Goal: Information Seeking & Learning: Learn about a topic

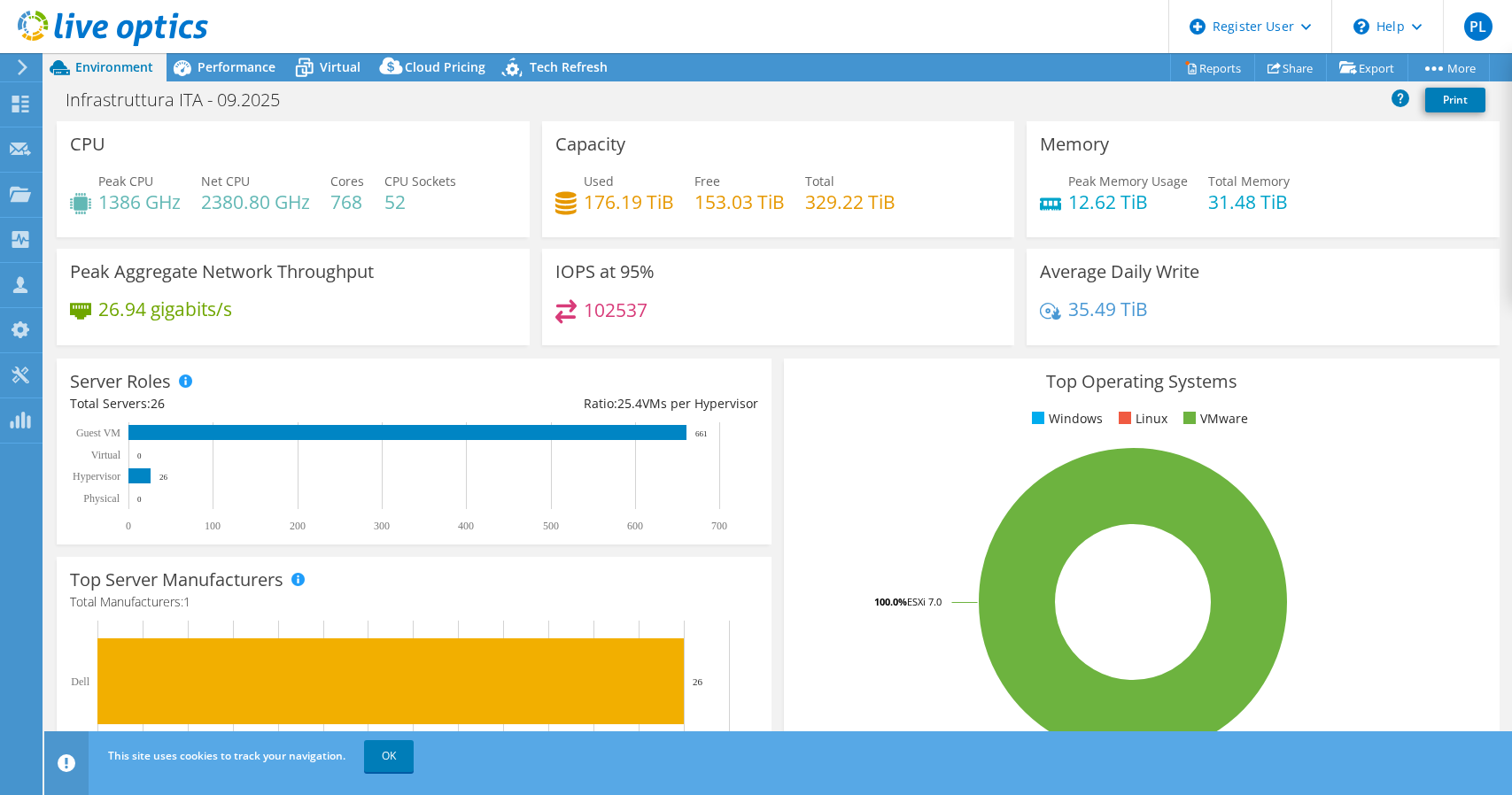
select select "USD"
click at [398, 754] on link "OK" at bounding box center [388, 755] width 49 height 32
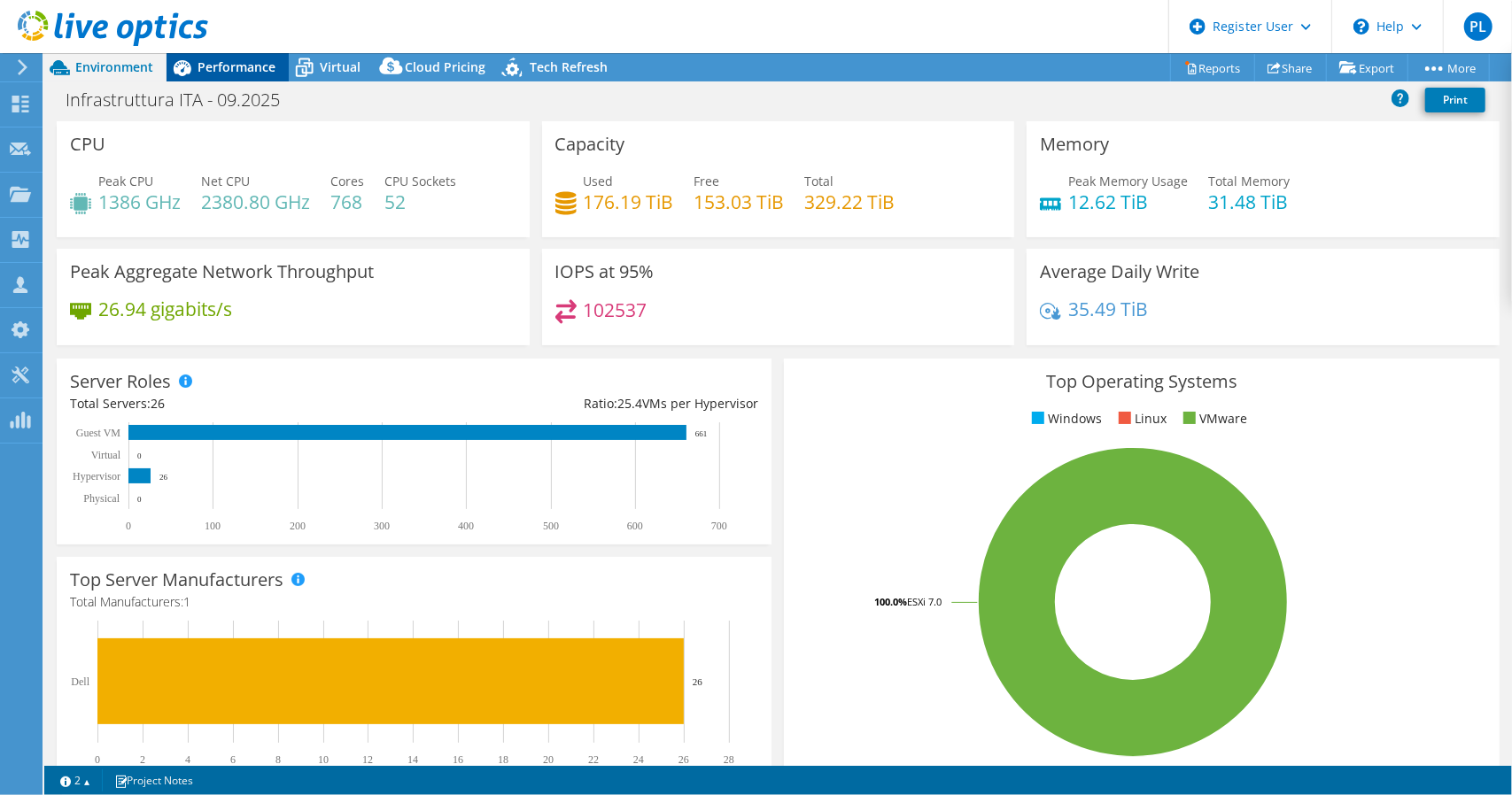
click at [233, 65] on span "Performance" at bounding box center [236, 67] width 78 height 16
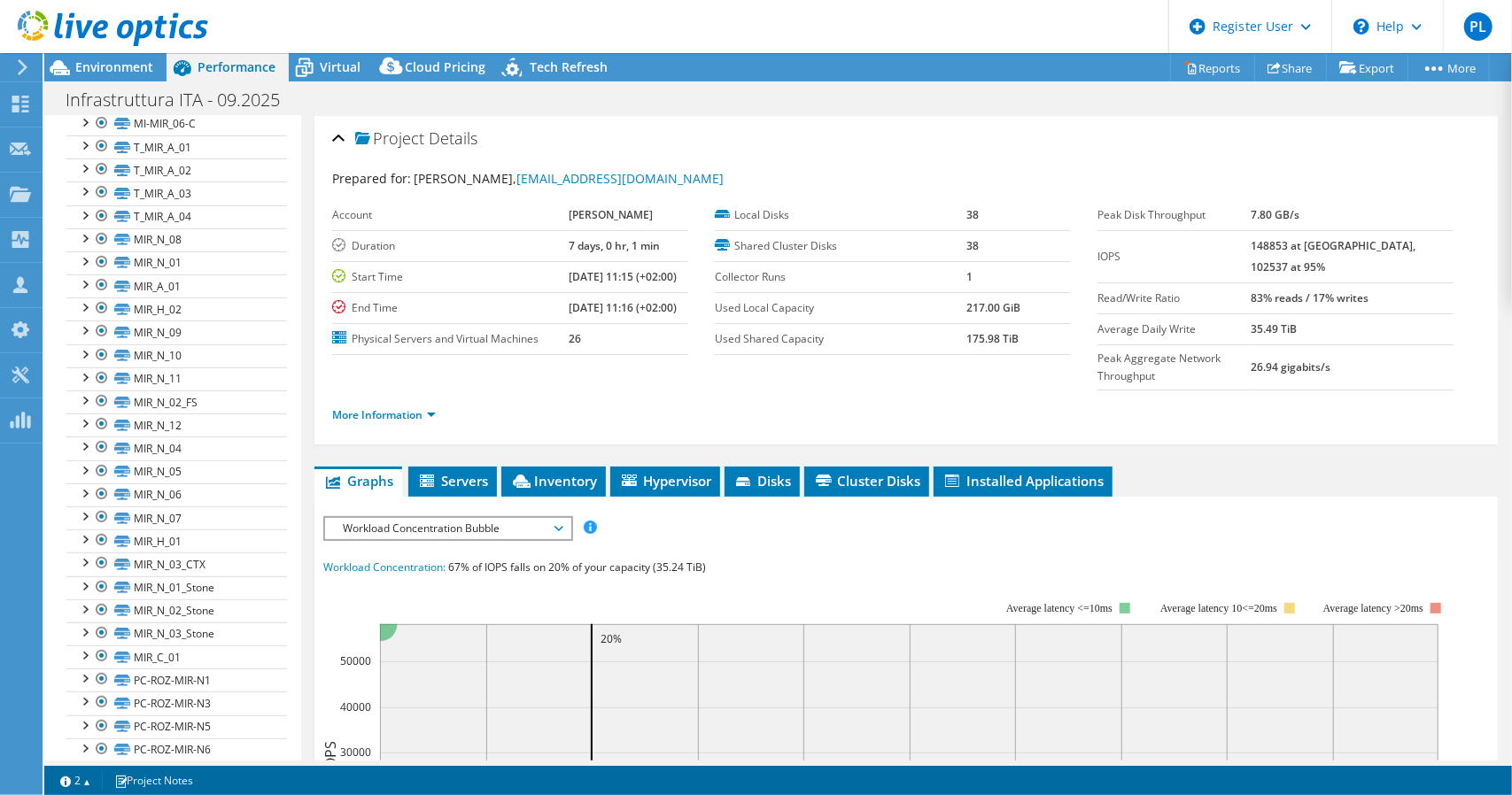
scroll to position [521, 0]
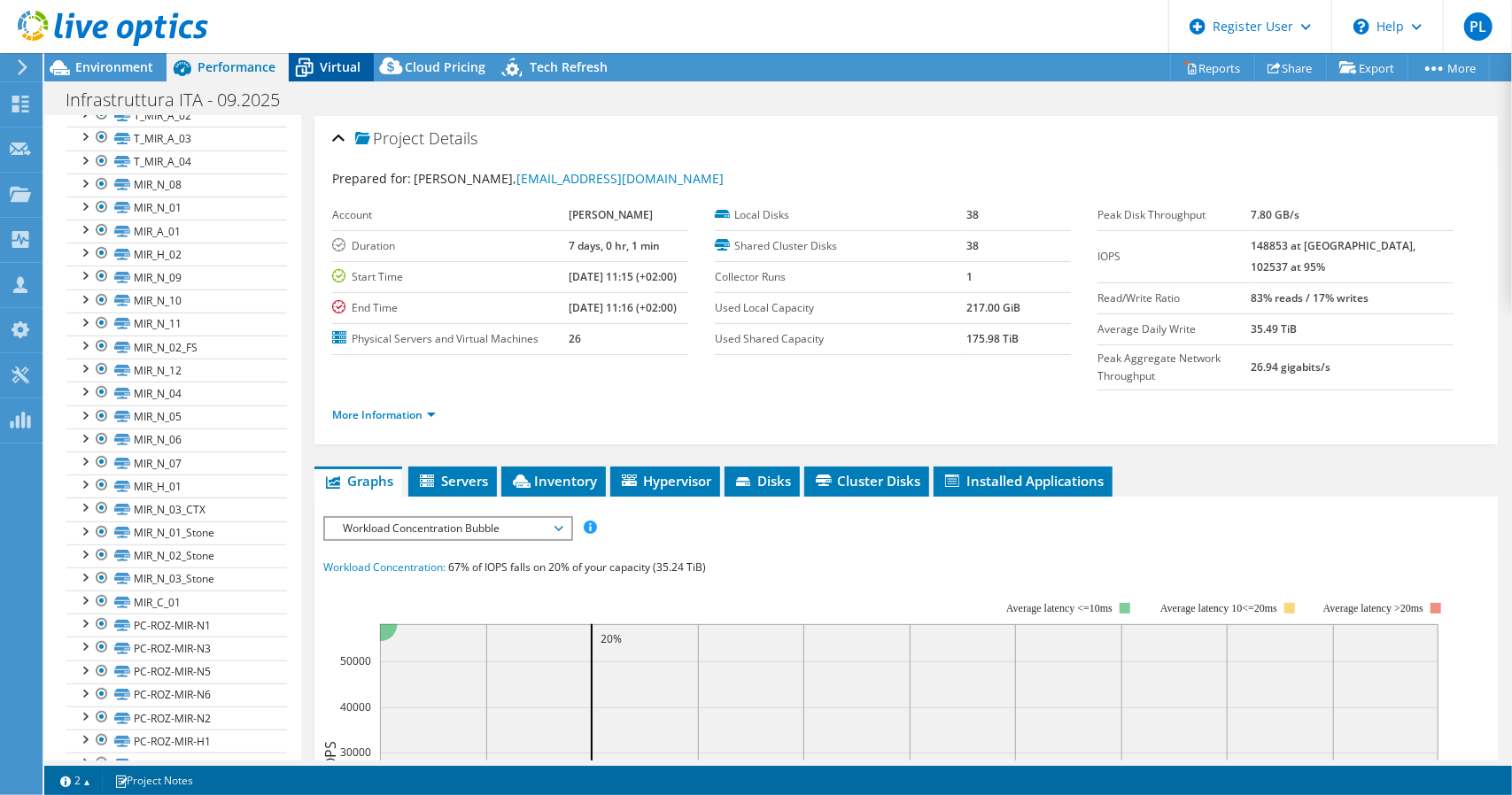
click at [332, 68] on span "Virtual" at bounding box center [340, 67] width 41 height 16
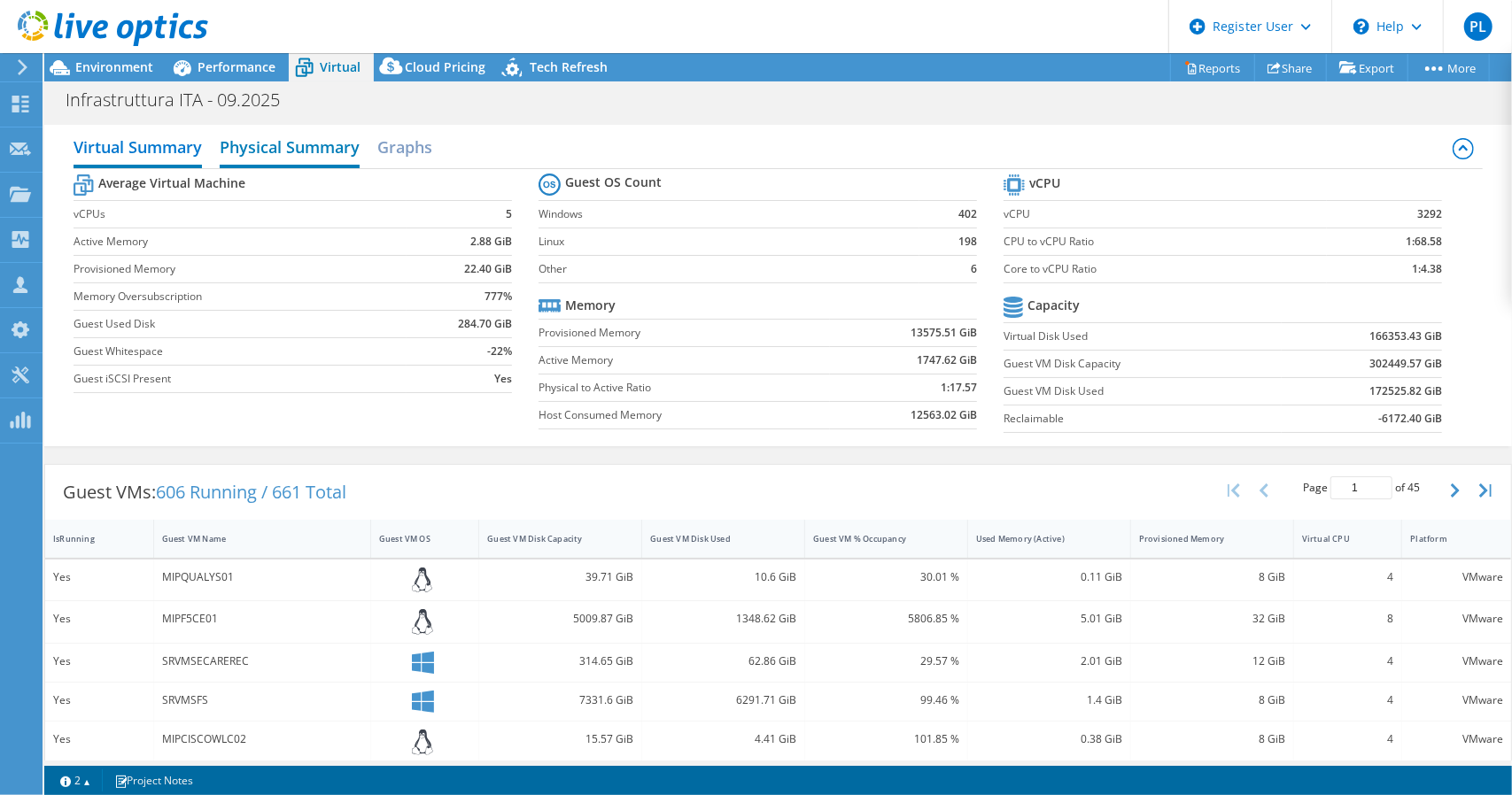
click at [303, 146] on h2 "Physical Summary" at bounding box center [289, 149] width 140 height 39
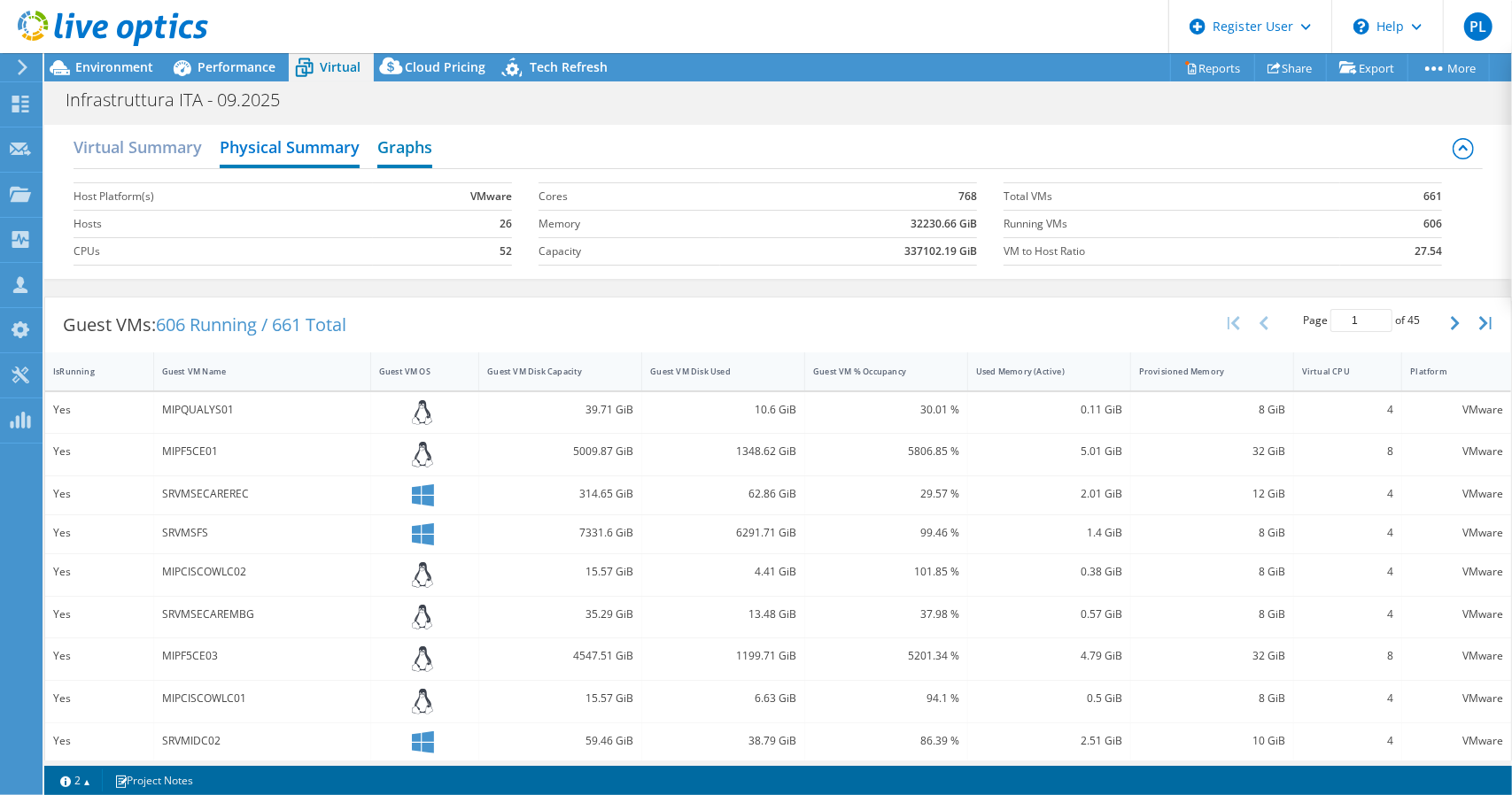
click at [412, 147] on h2 "Graphs" at bounding box center [404, 149] width 55 height 39
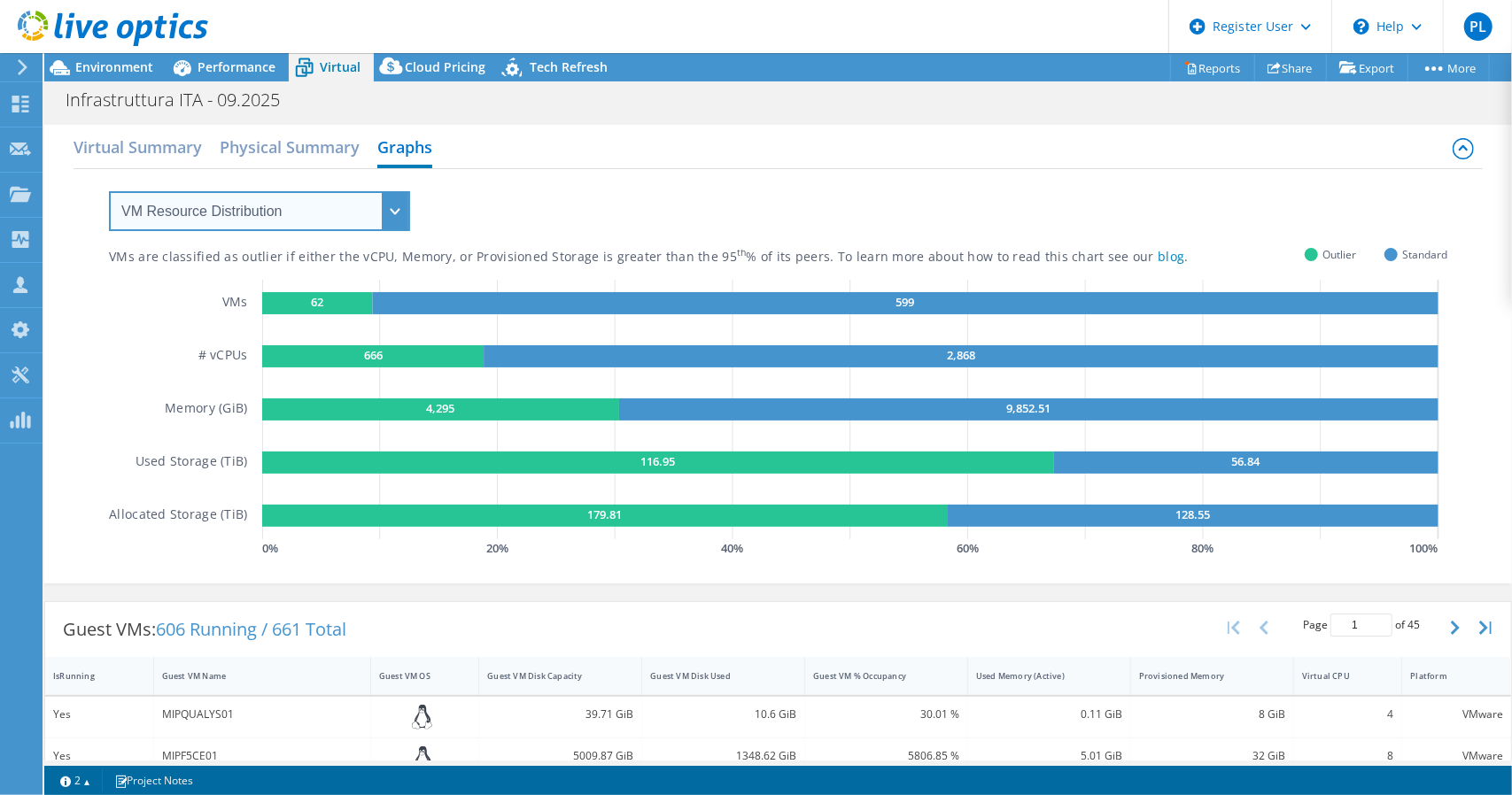
click at [393, 219] on select "VM Resource Distribution Provisioning Contrast Over Provisioning" at bounding box center [260, 210] width 301 height 40
click at [109, 191] on select "VM Resource Distribution Provisioning Contrast Over Provisioning" at bounding box center [260, 210] width 301 height 40
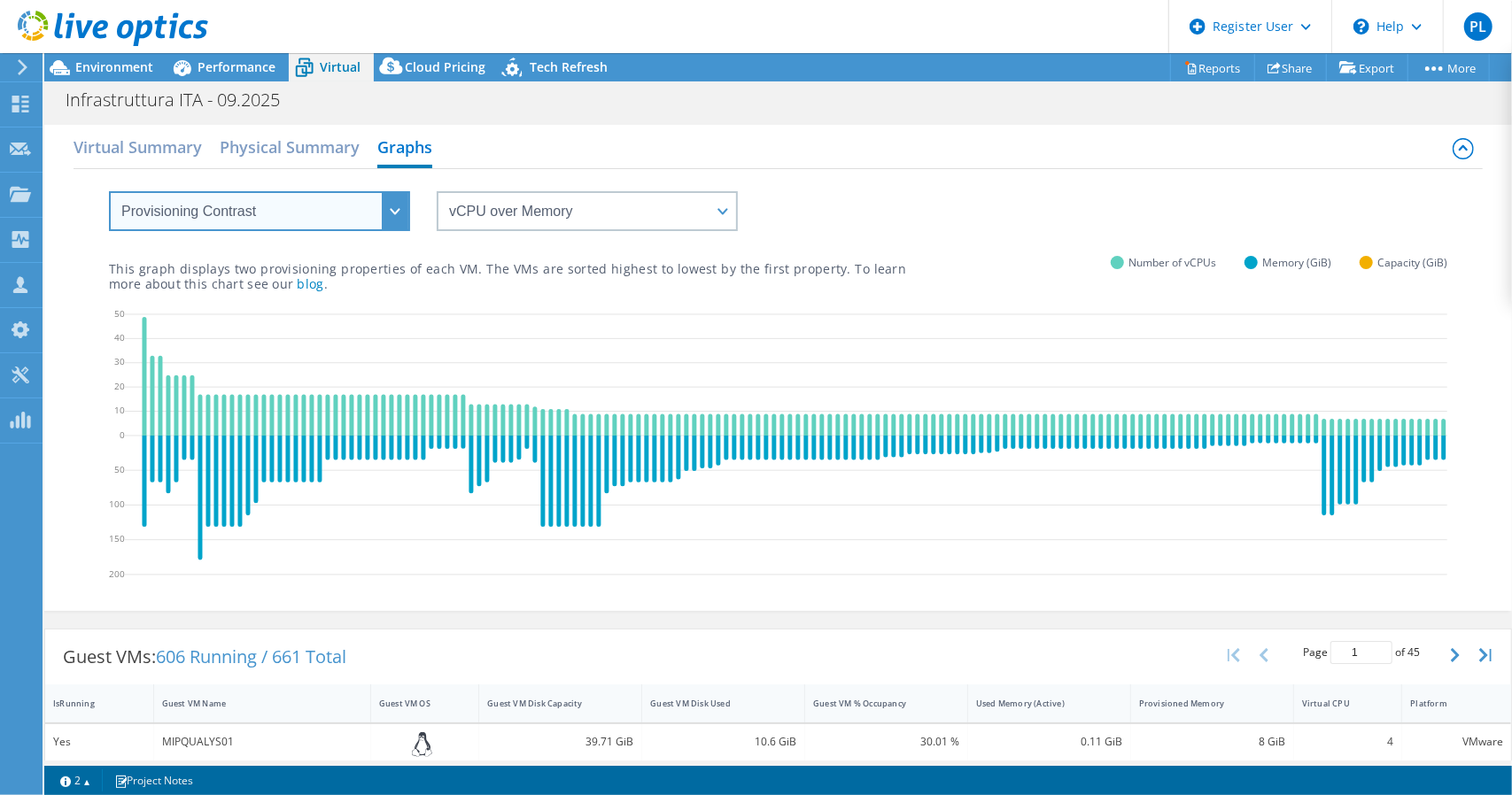
click at [409, 201] on select "VM Resource Distribution Provisioning Contrast Over Provisioning" at bounding box center [260, 210] width 301 height 40
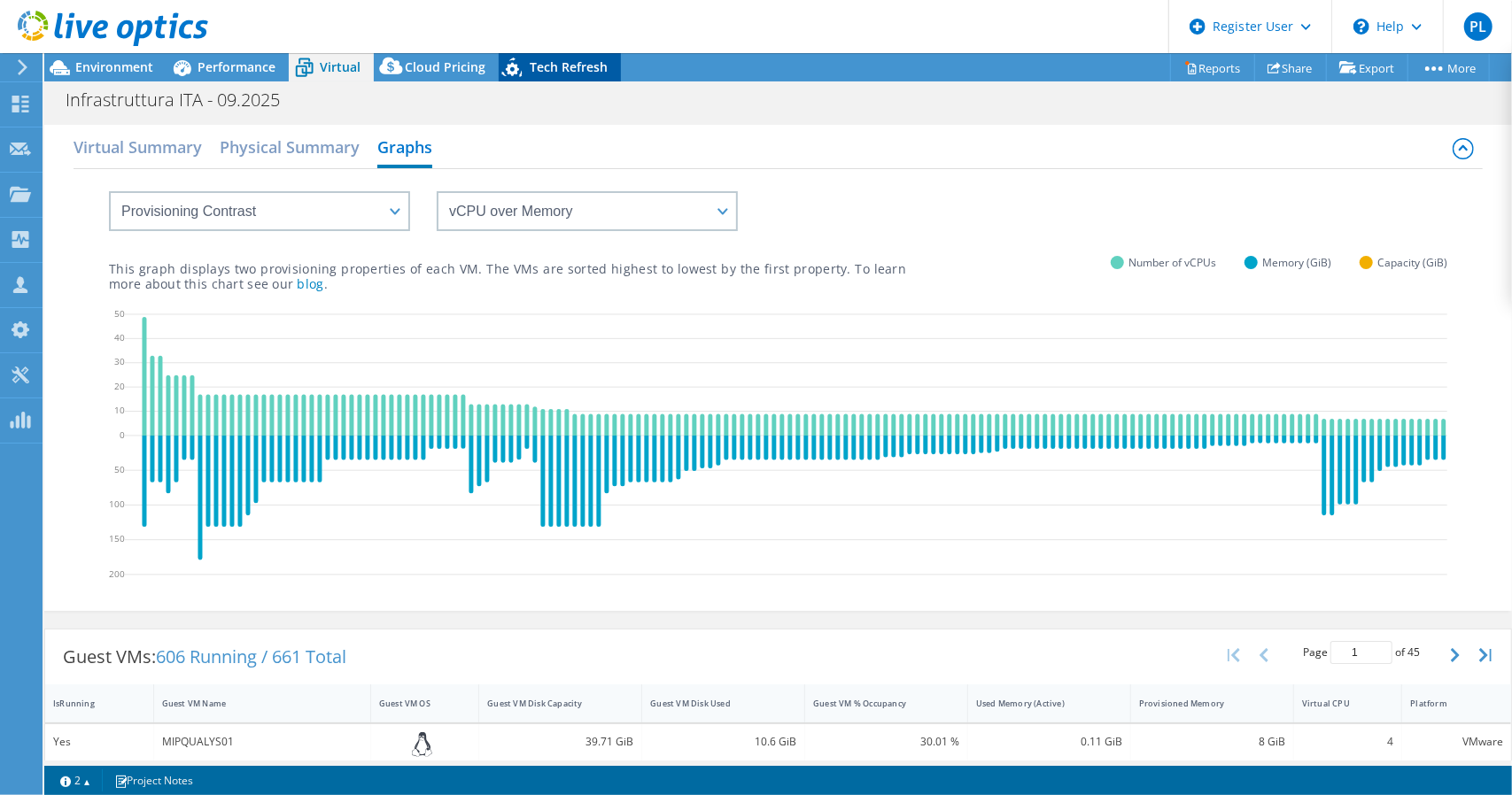
click at [608, 61] on div "Tech Refresh" at bounding box center [560, 67] width 123 height 28
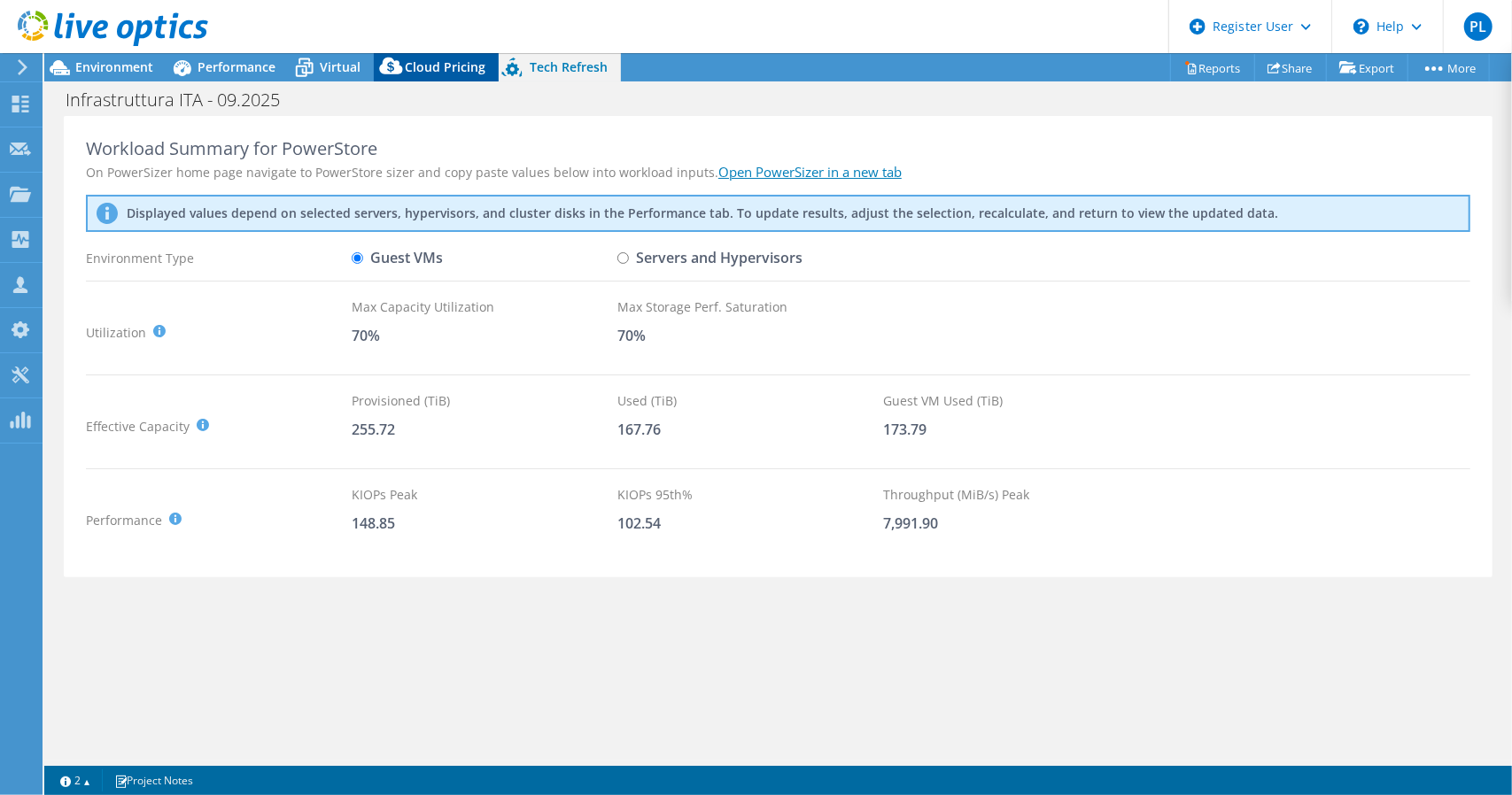
click at [426, 69] on span "Cloud Pricing" at bounding box center [446, 67] width 81 height 16
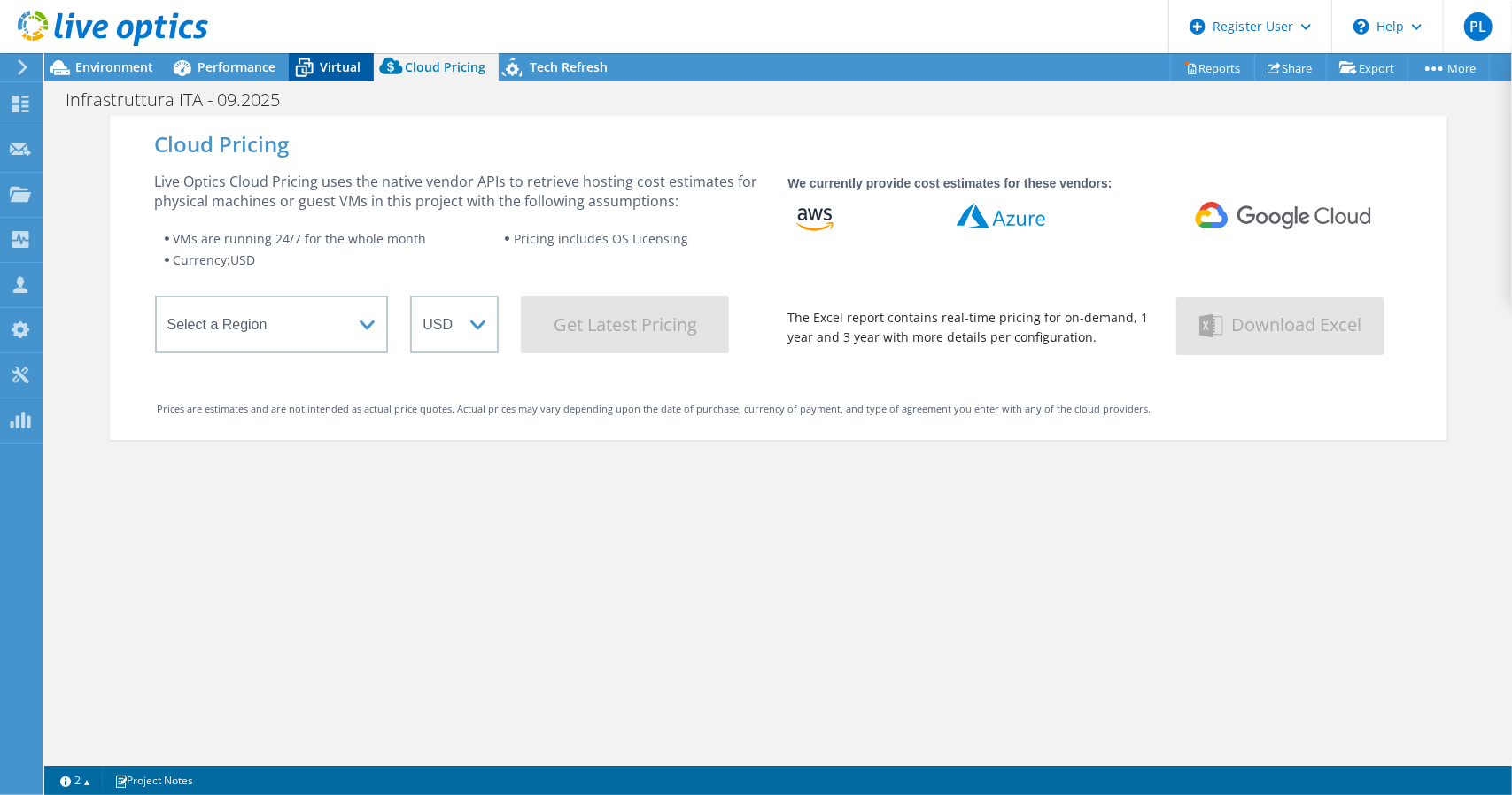
click at [339, 69] on span "Virtual" at bounding box center [340, 67] width 41 height 16
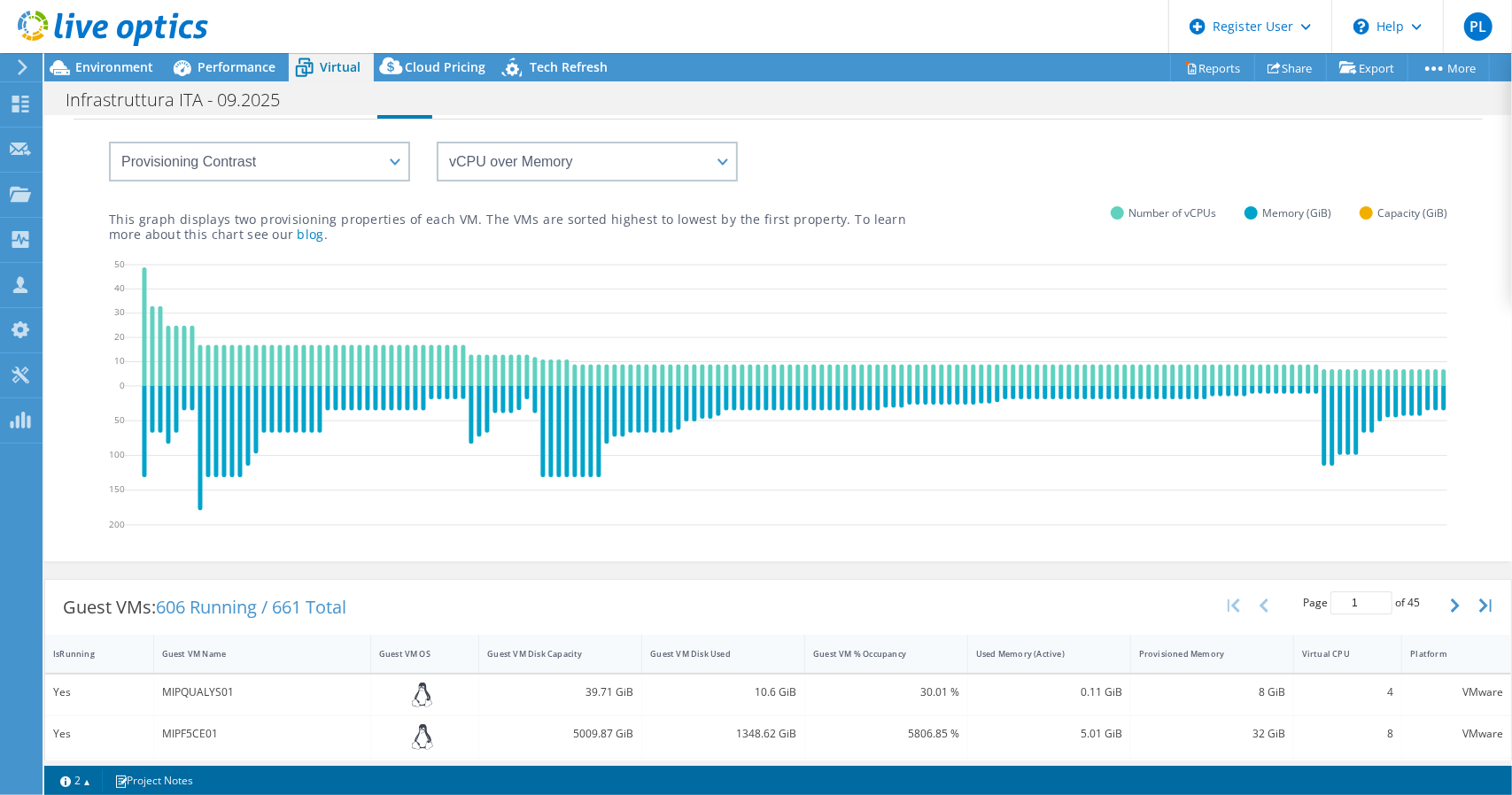
scroll to position [0, 0]
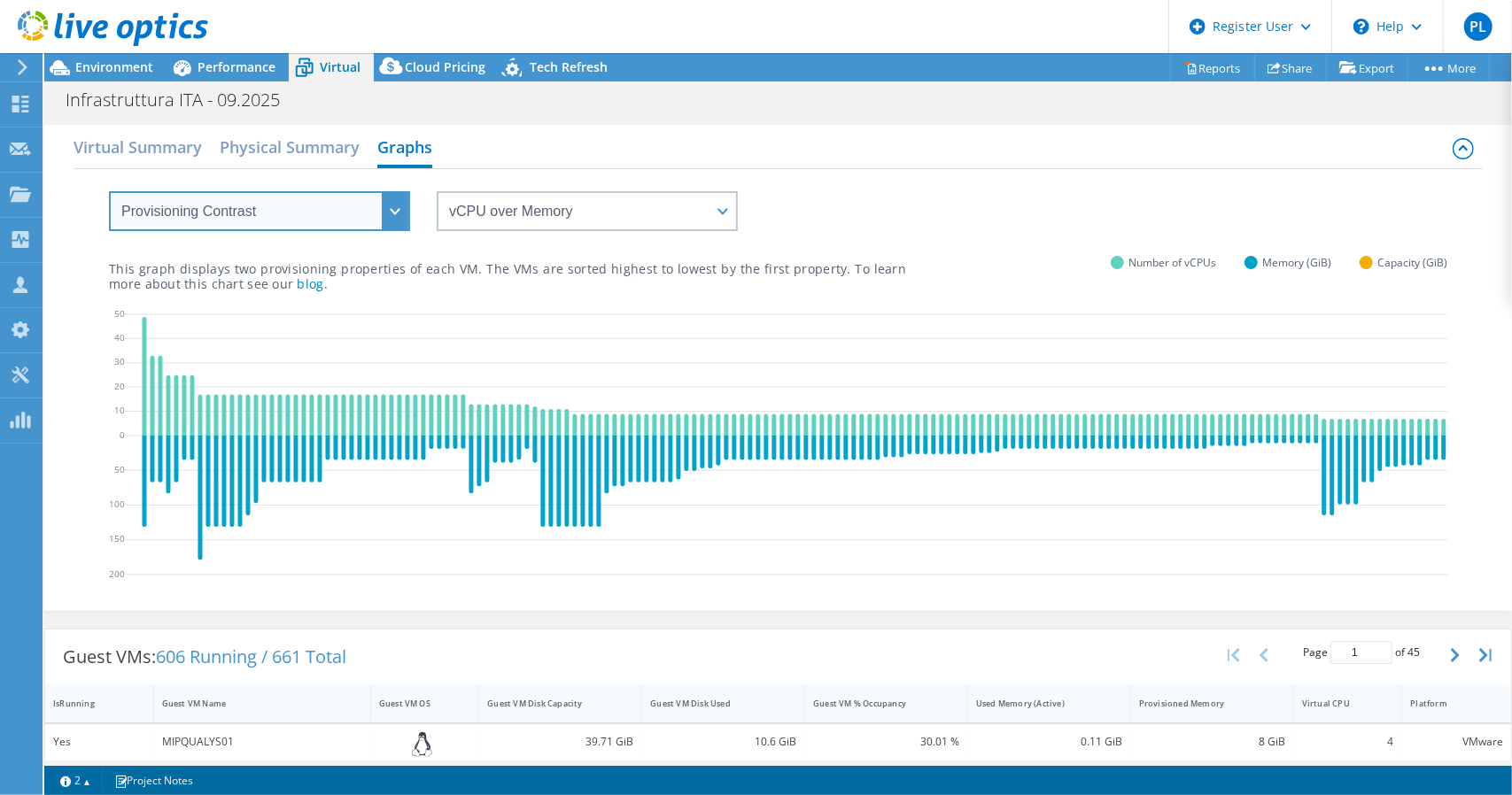
click at [401, 207] on select "VM Resource Distribution Provisioning Contrast Over Provisioning" at bounding box center [260, 210] width 301 height 40
select select "Over Provisioning"
click at [109, 191] on select "VM Resource Distribution Provisioning Contrast Over Provisioning" at bounding box center [260, 210] width 301 height 40
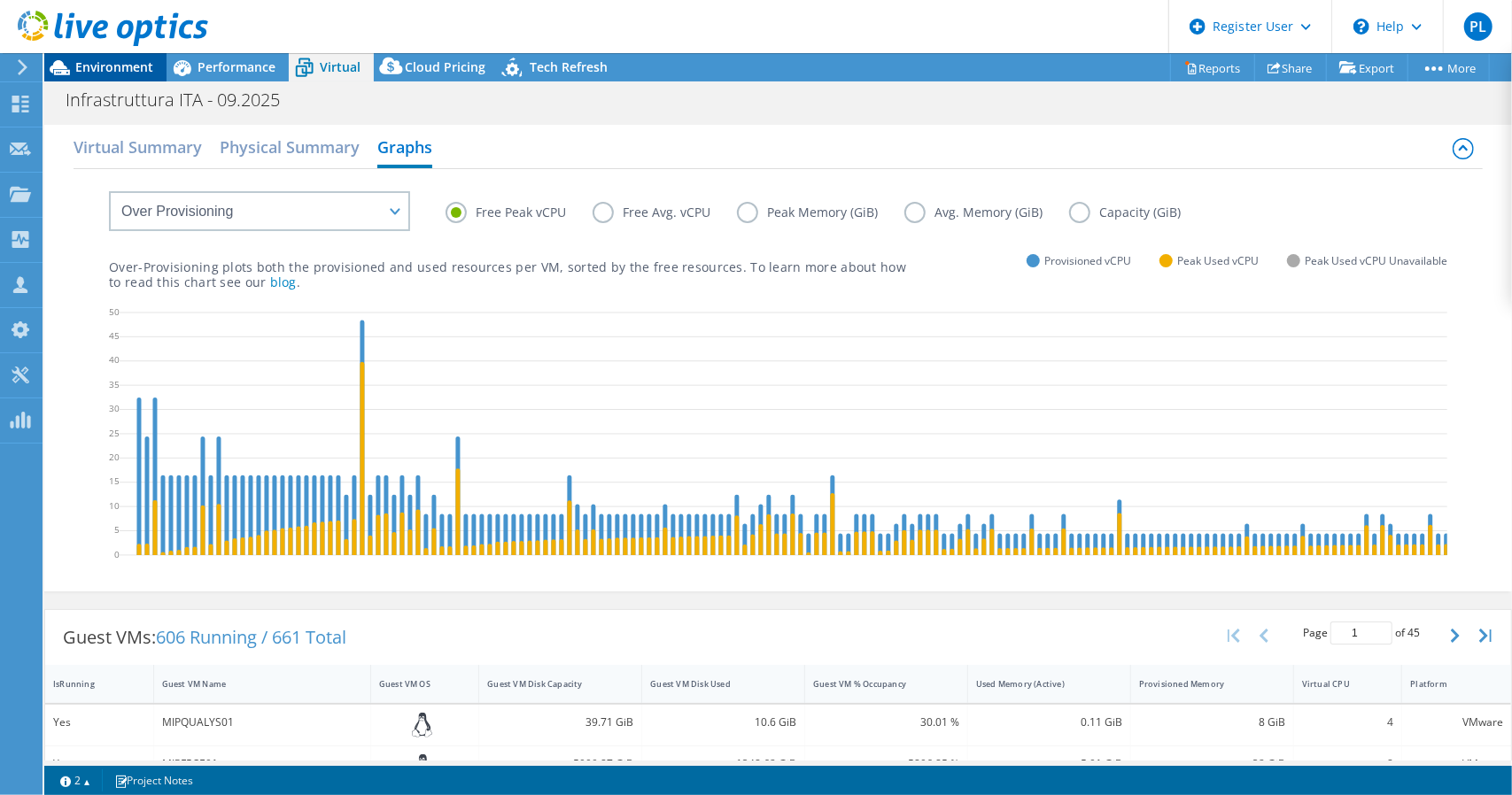
click at [104, 69] on span "Environment" at bounding box center [114, 67] width 78 height 16
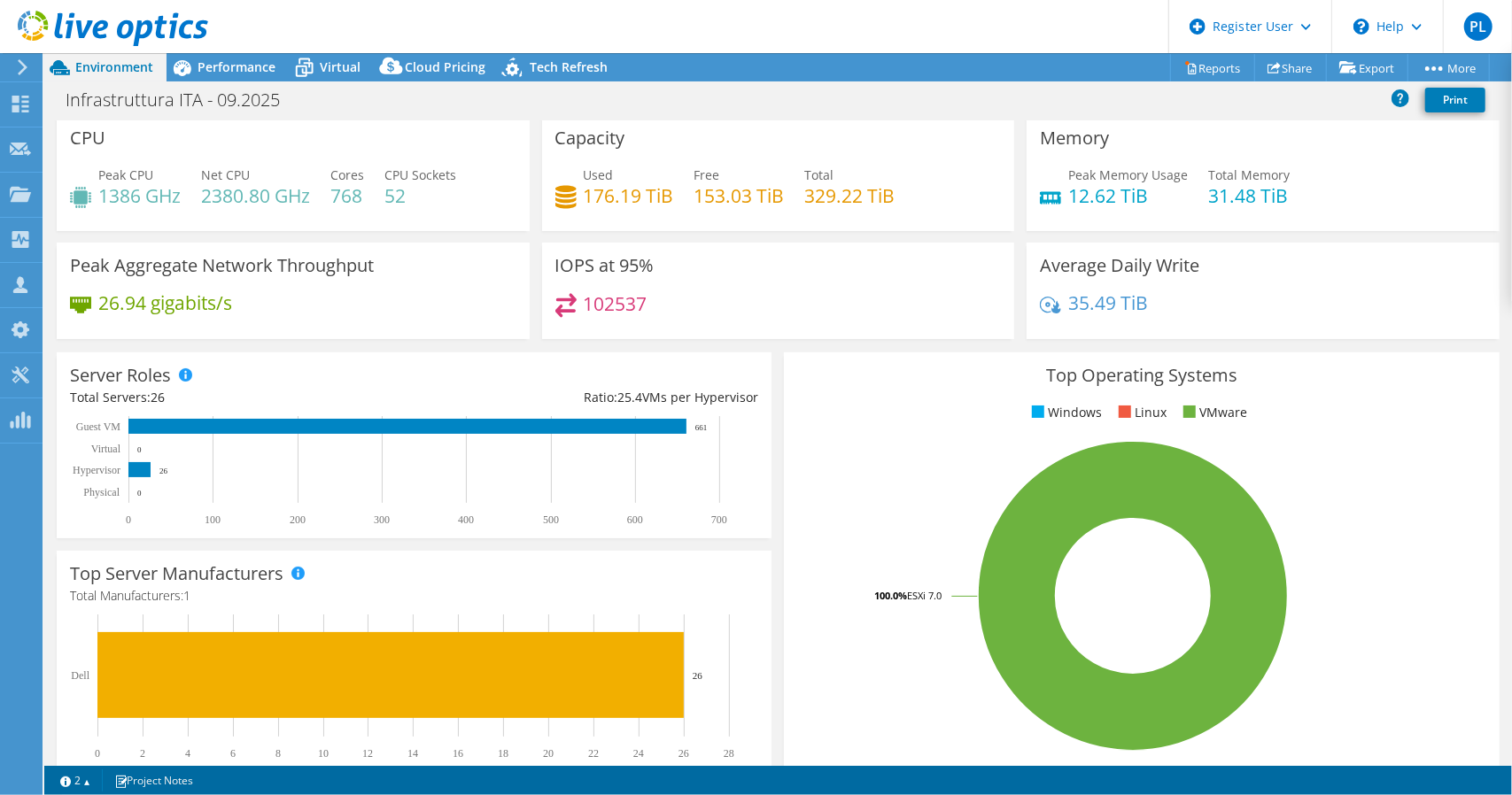
scroll to position [7, 0]
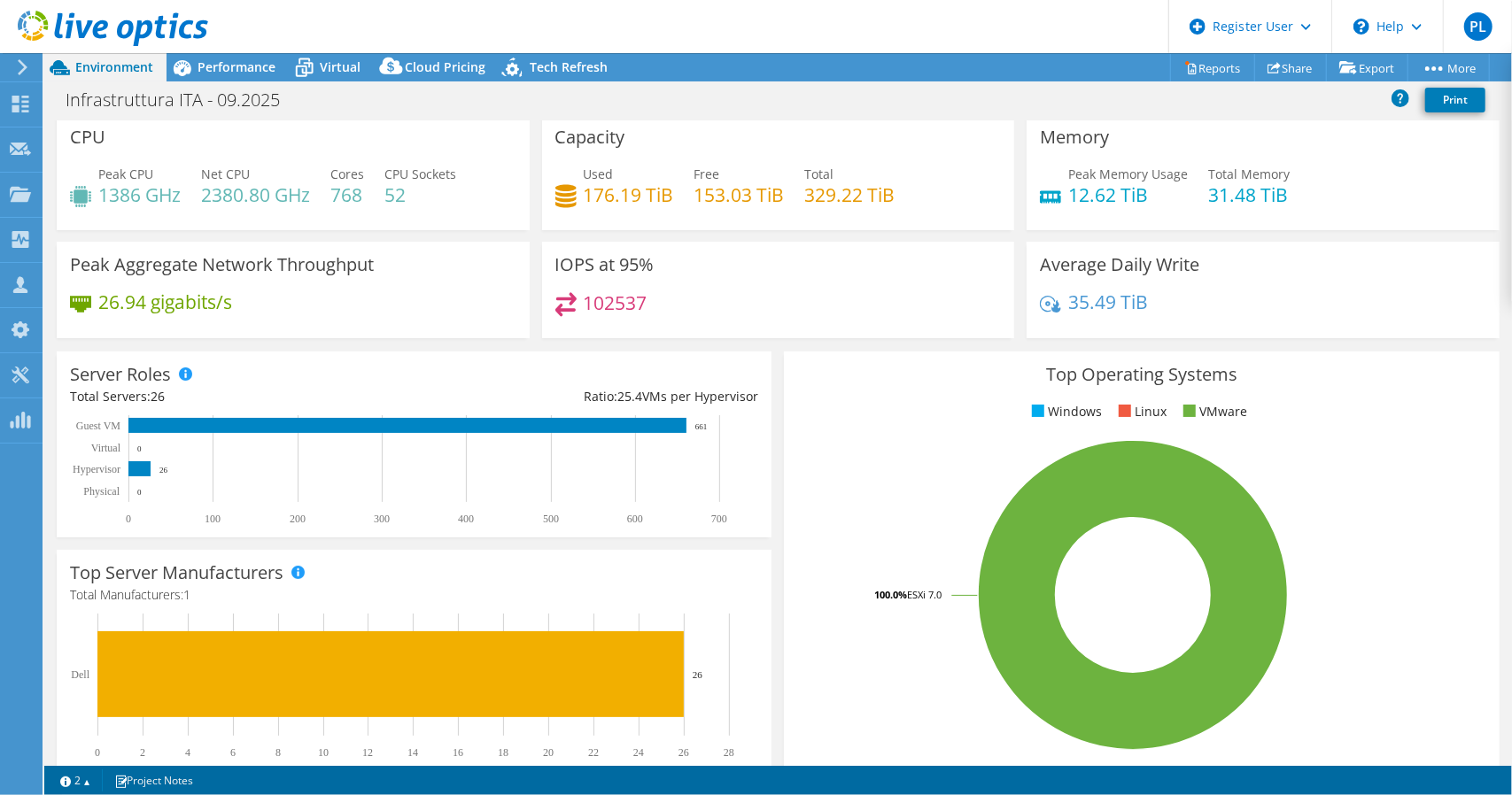
click at [731, 198] on h4 "153.03 TiB" at bounding box center [740, 195] width 91 height 19
